Goal: Task Accomplishment & Management: Use online tool/utility

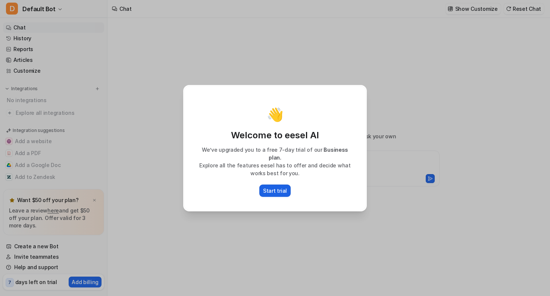
type textarea "**********"
click at [284, 188] on p "Start trial" at bounding box center [275, 191] width 24 height 8
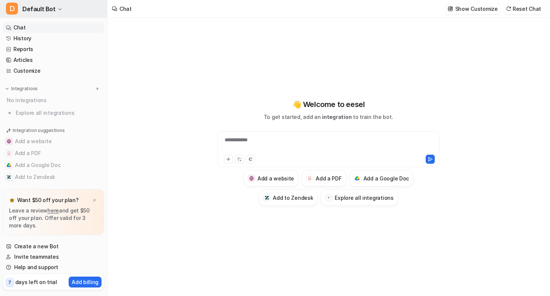
click at [58, 7] on icon "button" at bounding box center [60, 9] width 4 height 4
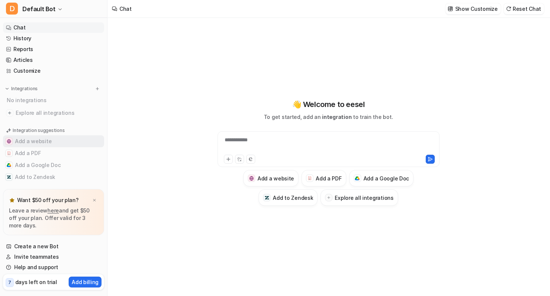
scroll to position [12, 0]
